Goal: Check status: Check status

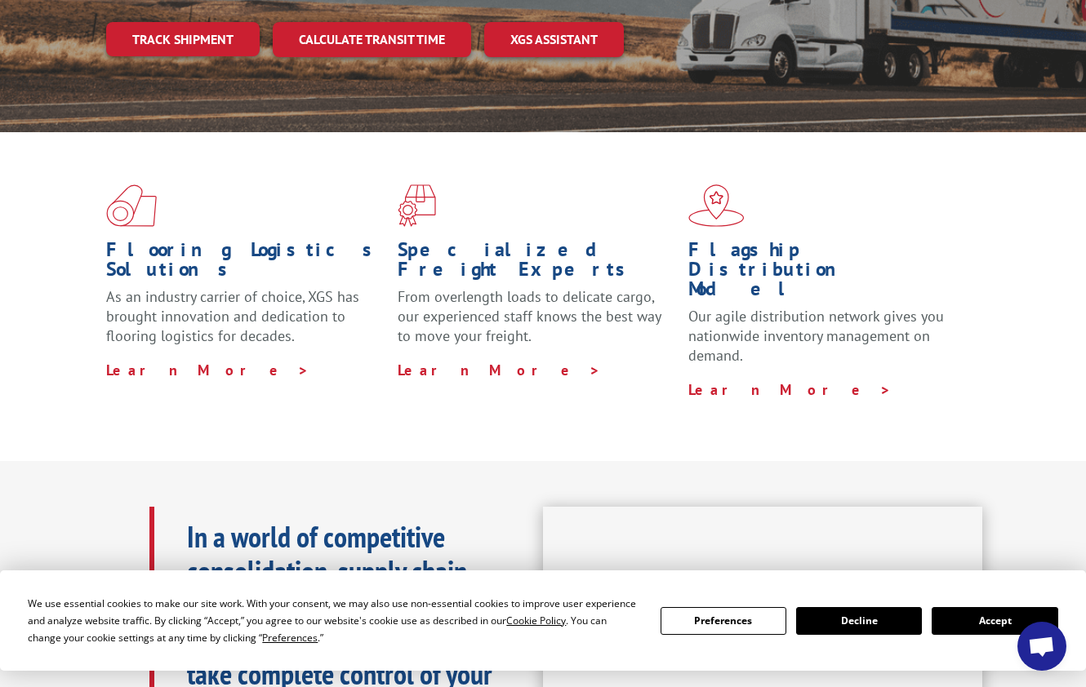
scroll to position [408, 0]
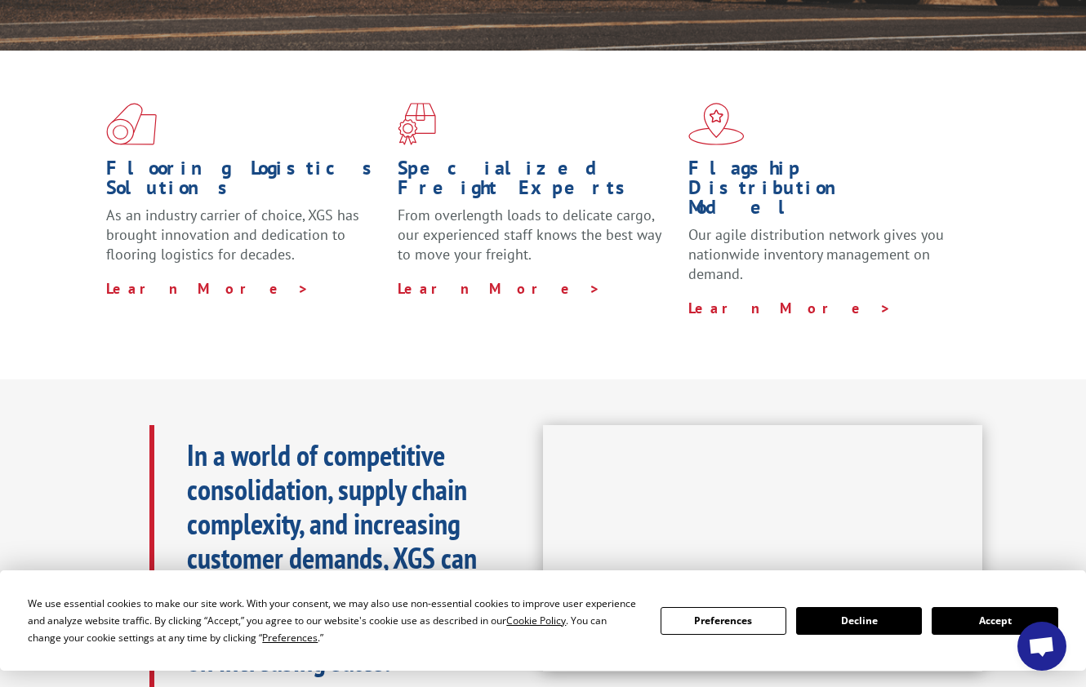
click at [983, 622] on button "Accept" at bounding box center [994, 621] width 126 height 28
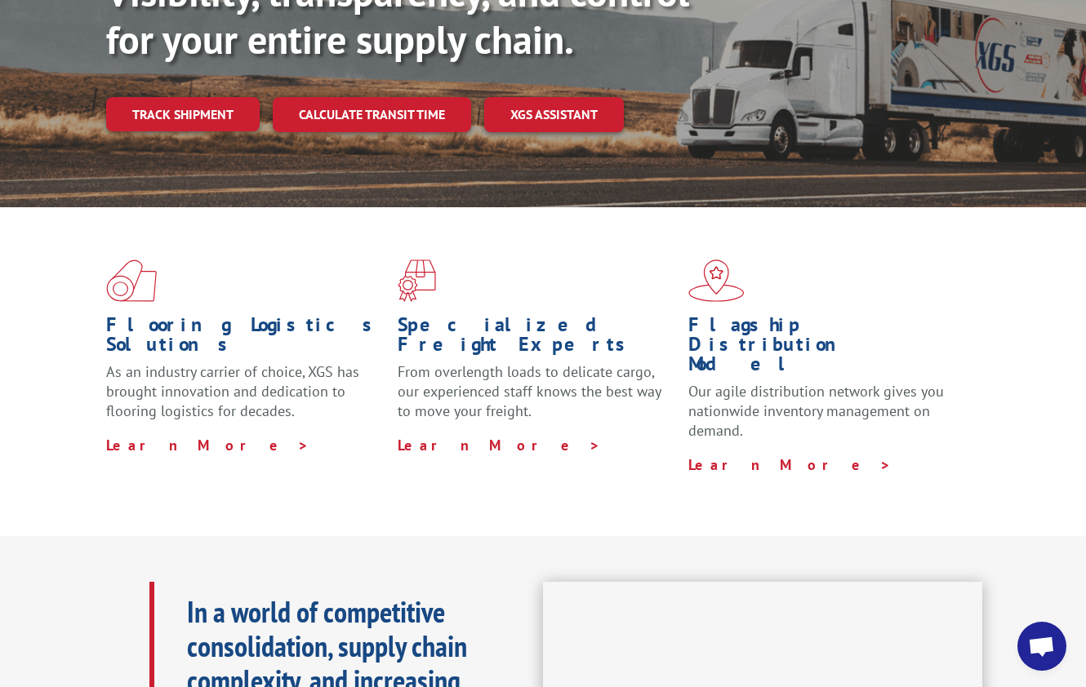
scroll to position [88, 0]
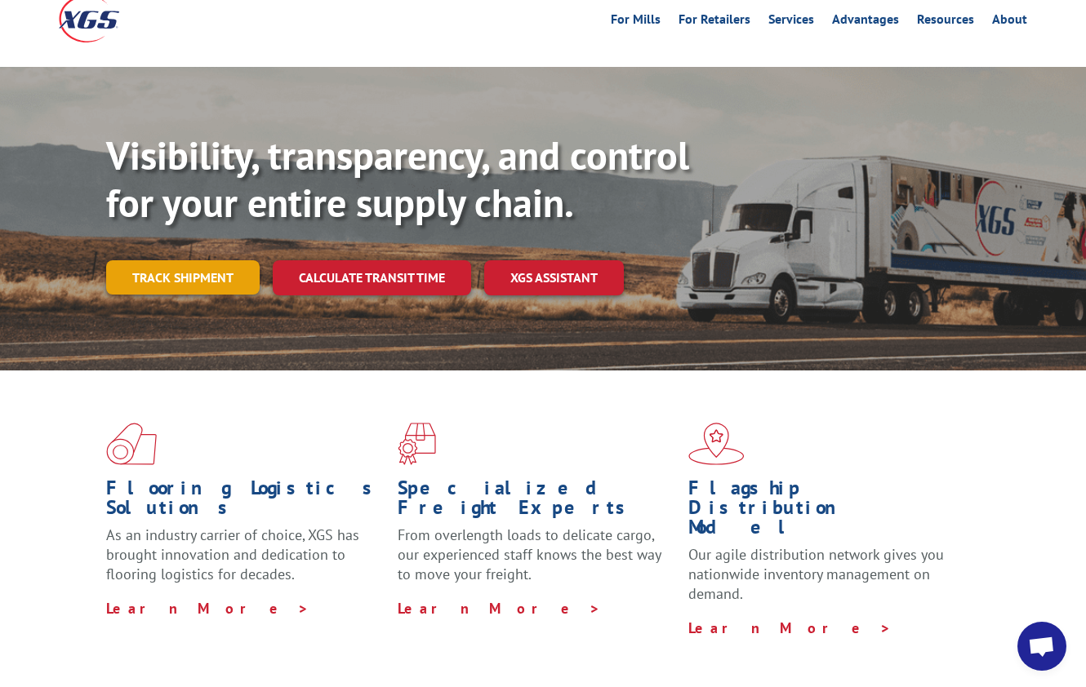
click at [149, 260] on link "Track shipment" at bounding box center [182, 277] width 153 height 34
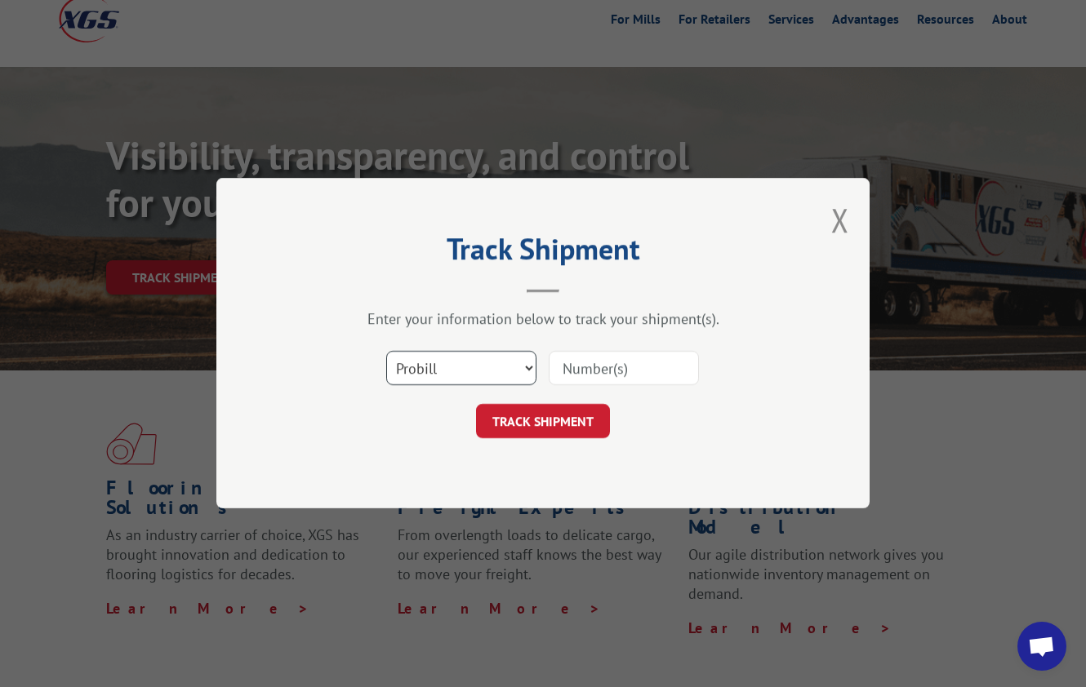
scroll to position [7, 0]
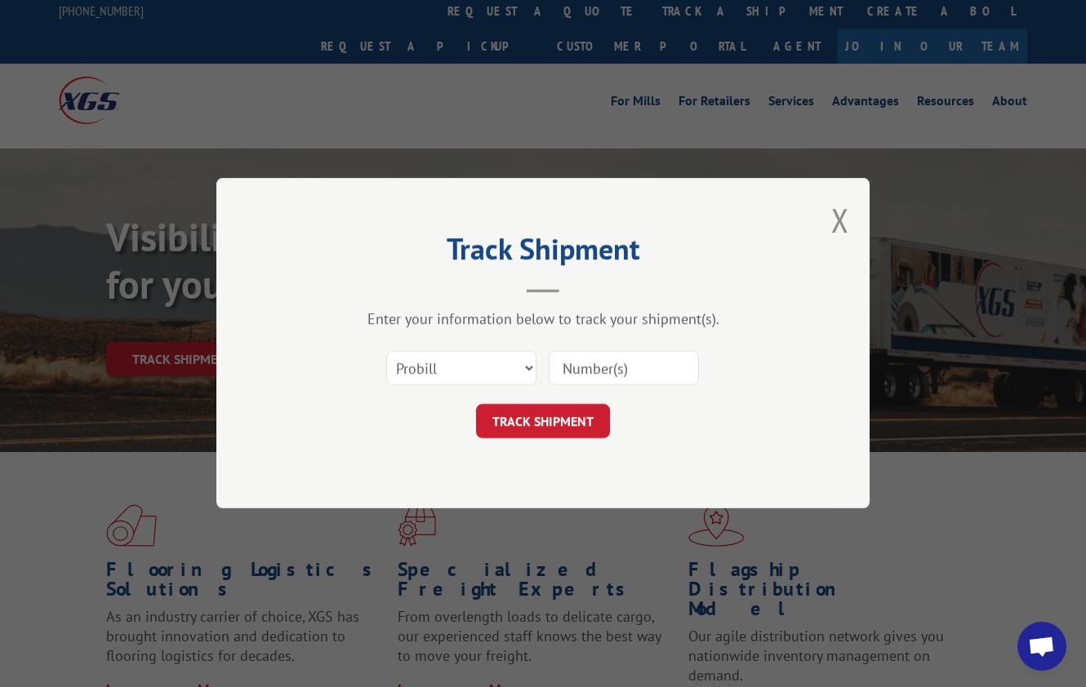
click at [585, 366] on input at bounding box center [624, 369] width 150 height 34
paste input "2563029"
type input "2563029"
click at [537, 423] on button "TRACK SHIPMENT" at bounding box center [543, 422] width 134 height 34
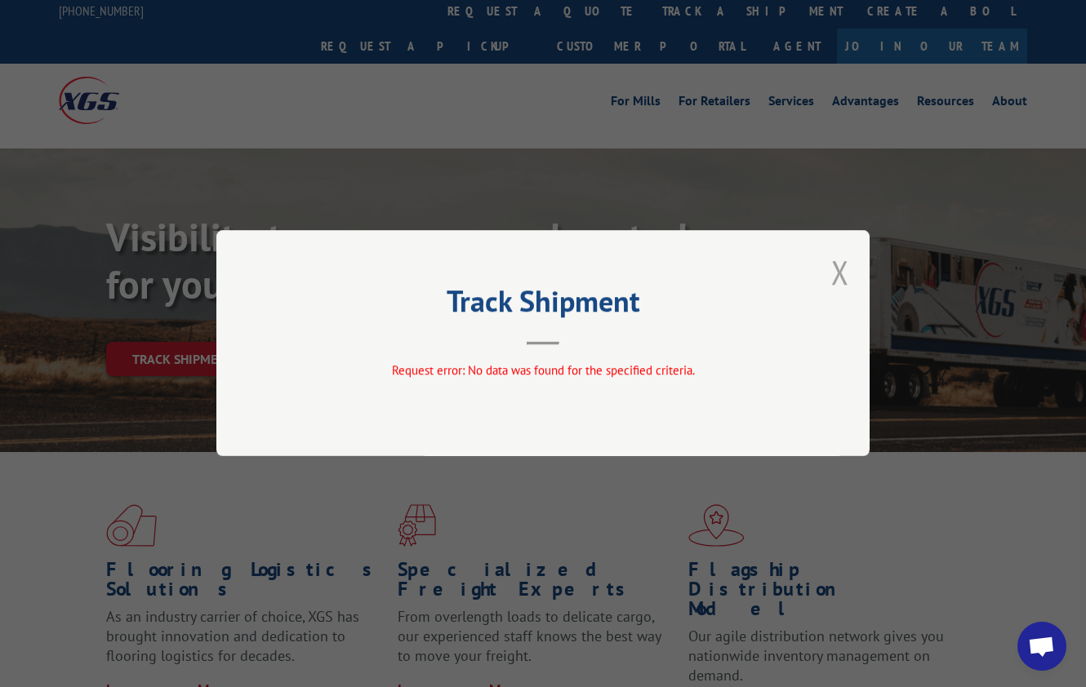
click at [842, 269] on button "Close modal" at bounding box center [840, 272] width 18 height 43
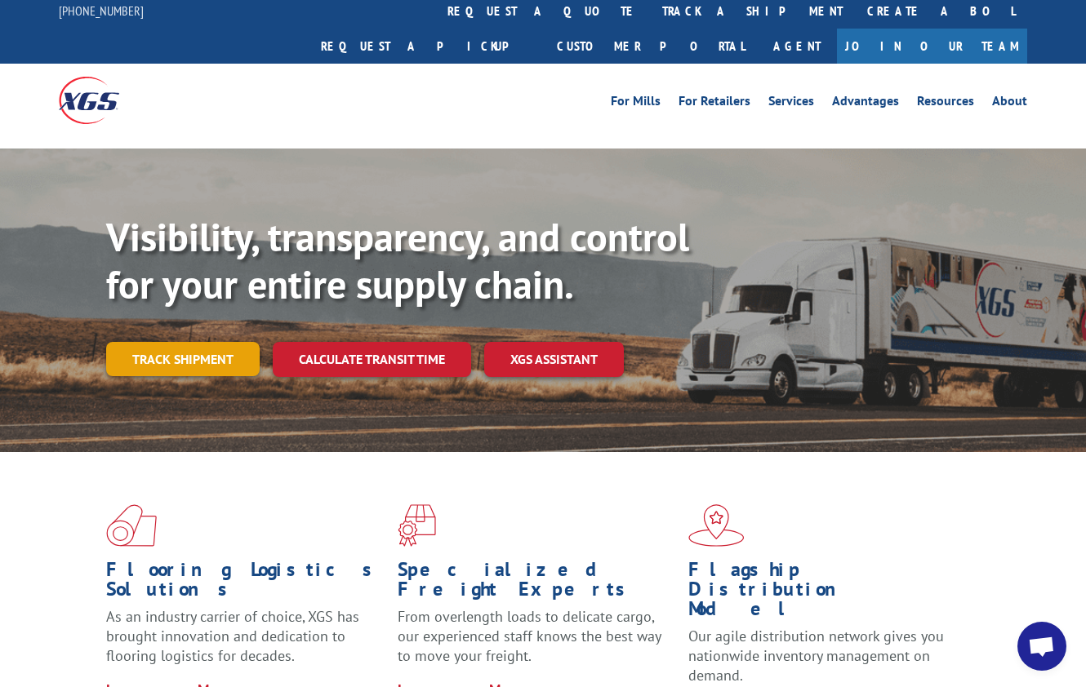
click at [187, 342] on link "Track shipment" at bounding box center [182, 359] width 153 height 34
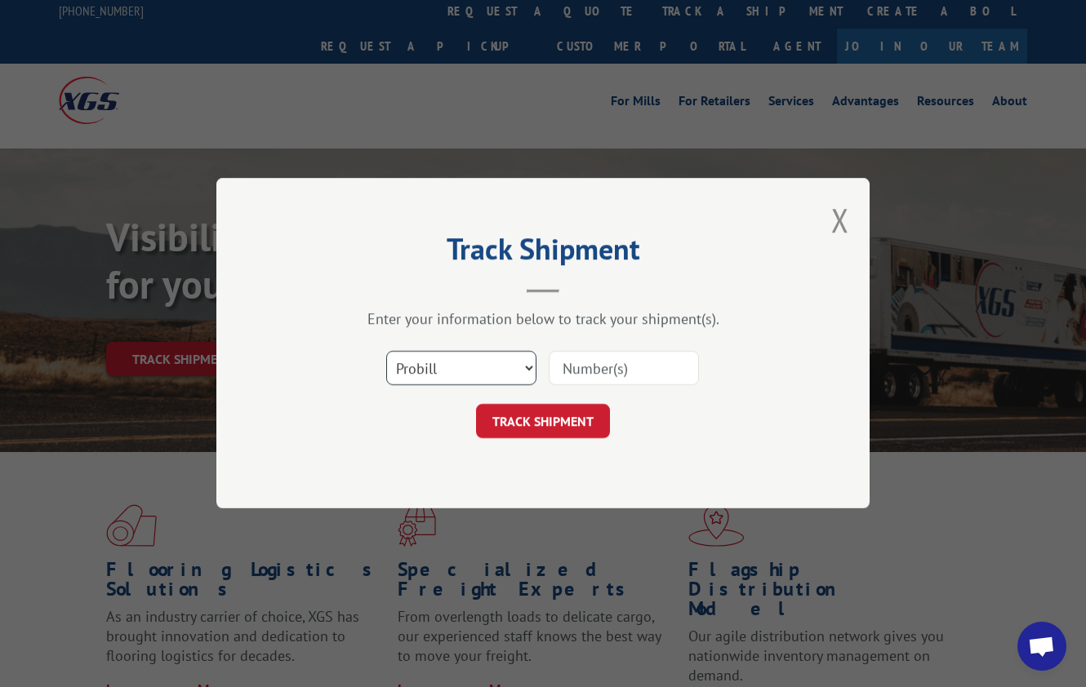
click at [445, 367] on select "Select category... Probill BOL PO" at bounding box center [461, 369] width 150 height 34
click at [847, 216] on button "Close modal" at bounding box center [840, 219] width 18 height 43
